Goal: Task Accomplishment & Management: Use online tool/utility

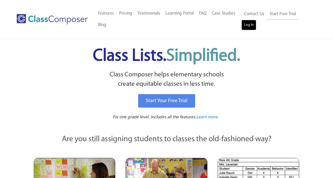
click at [247, 24] on link "Log In" at bounding box center [248, 25] width 15 height 10
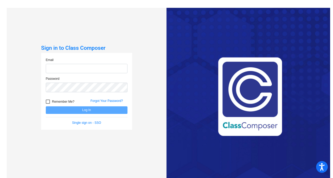
type input "aherrygers@hart.k12.mi.us"
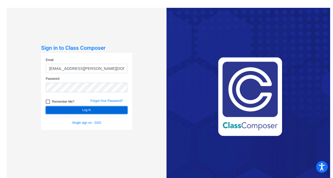
click at [84, 111] on button "Log In" at bounding box center [87, 110] width 82 height 8
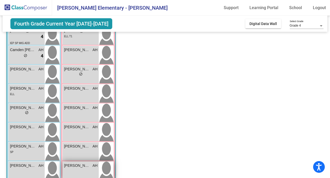
scroll to position [76, 0]
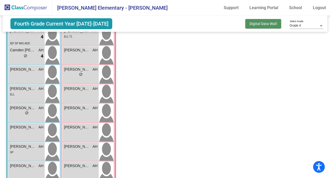
click at [258, 25] on span "Digital Data Wall" at bounding box center [264, 24] width 28 height 4
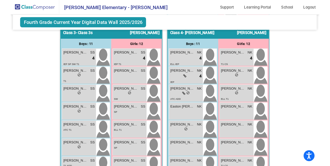
scroll to position [425, 0]
